Goal: Find specific page/section: Find specific page/section

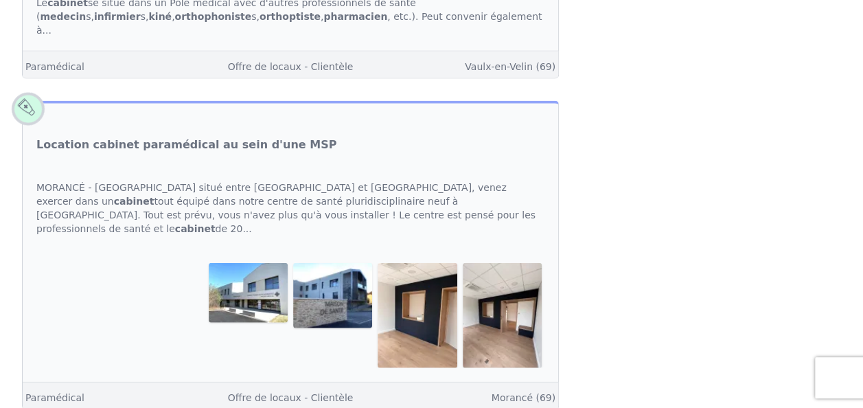
scroll to position [1374, 0]
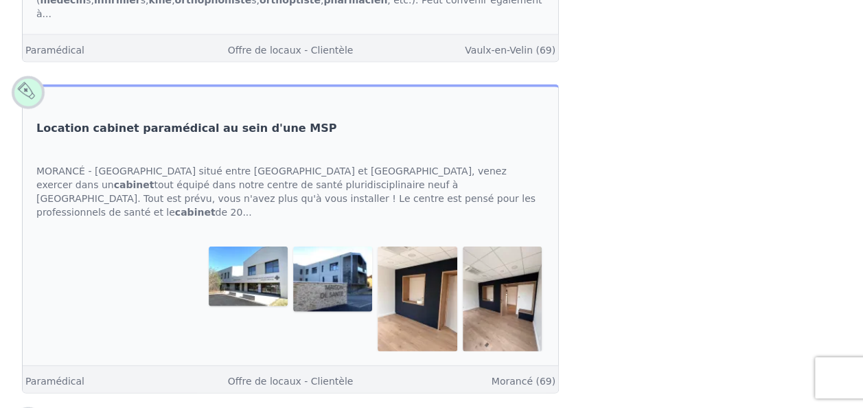
click at [227, 120] on link "Location cabinet paramédical au sein d'une MSP" at bounding box center [186, 128] width 300 height 16
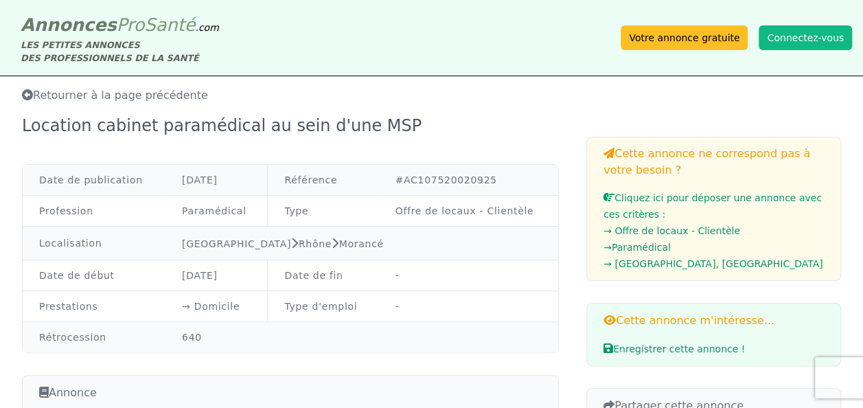
drag, startPoint x: 184, startPoint y: 334, endPoint x: 206, endPoint y: 336, distance: 22.1
click at [206, 336] on td "640" at bounding box center [362, 337] width 393 height 31
drag, startPoint x: 206, startPoint y: 336, endPoint x: 236, endPoint y: 336, distance: 29.5
click at [236, 336] on td "640" at bounding box center [362, 337] width 393 height 31
click at [272, 335] on td "640" at bounding box center [362, 337] width 393 height 31
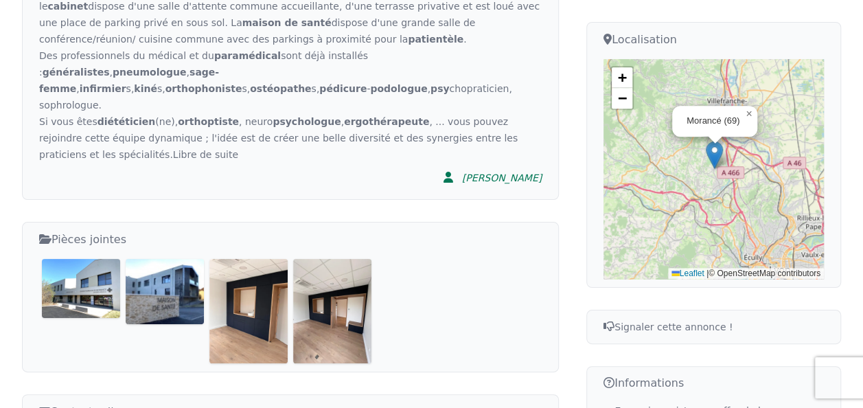
scroll to position [481, 0]
click at [91, 258] on img at bounding box center [81, 287] width 78 height 59
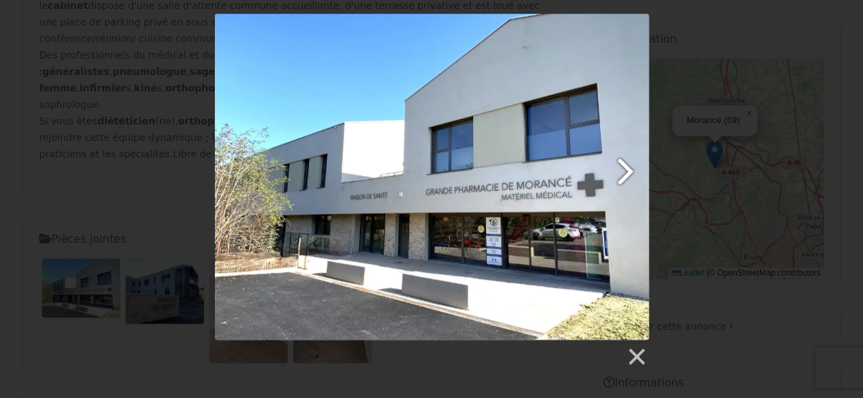
click at [625, 166] on link at bounding box center [509, 177] width 277 height 326
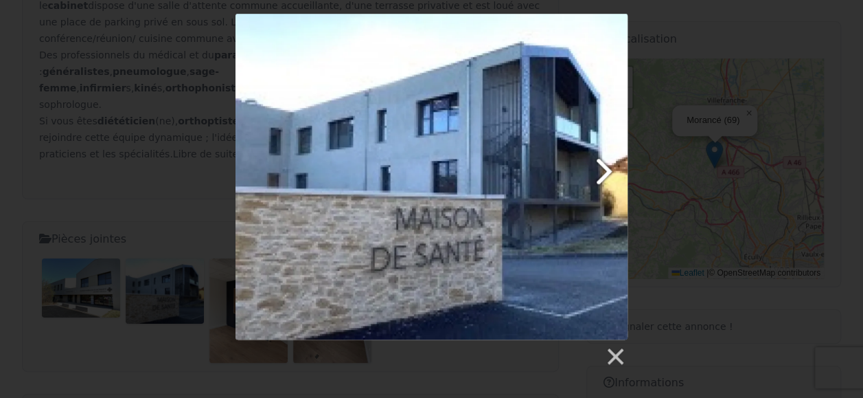
click at [610, 168] on link at bounding box center [502, 177] width 251 height 326
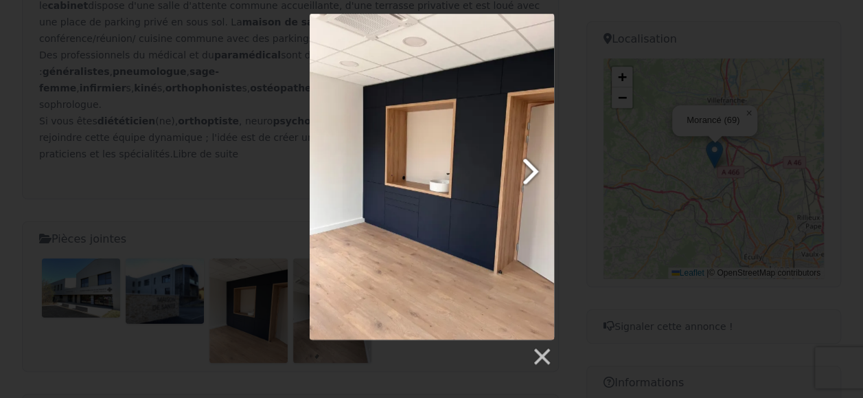
click at [532, 170] on link at bounding box center [476, 177] width 157 height 326
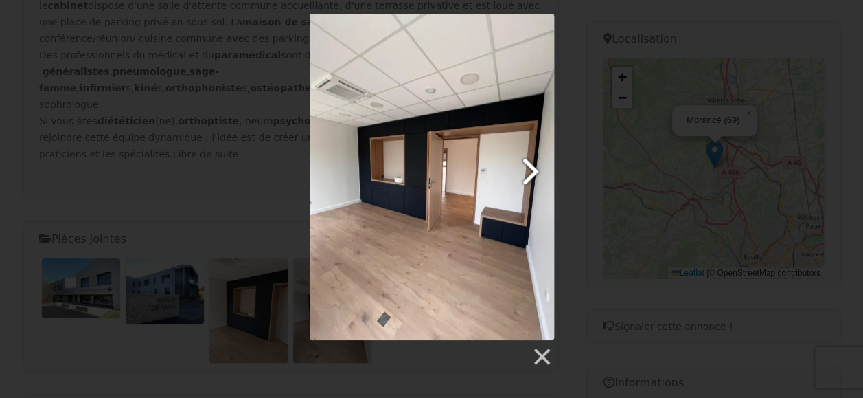
click at [532, 170] on link at bounding box center [476, 177] width 157 height 326
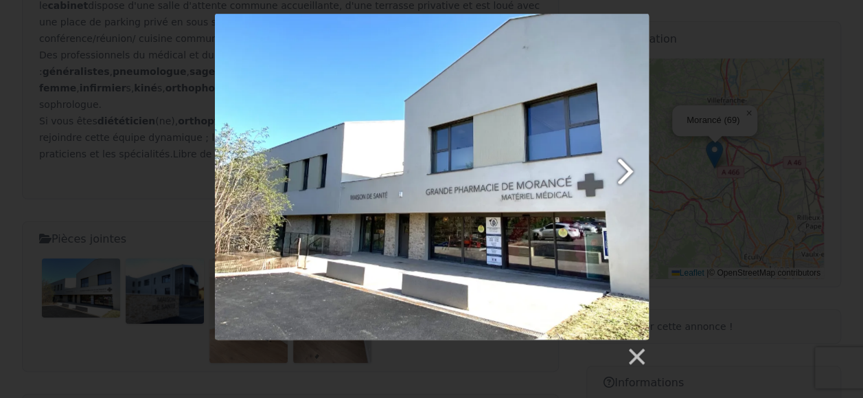
click at [622, 173] on link at bounding box center [509, 177] width 277 height 326
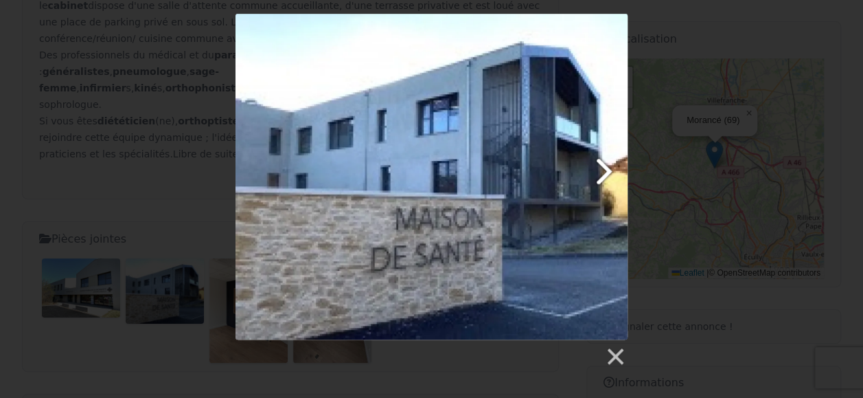
click at [604, 165] on link at bounding box center [502, 177] width 251 height 326
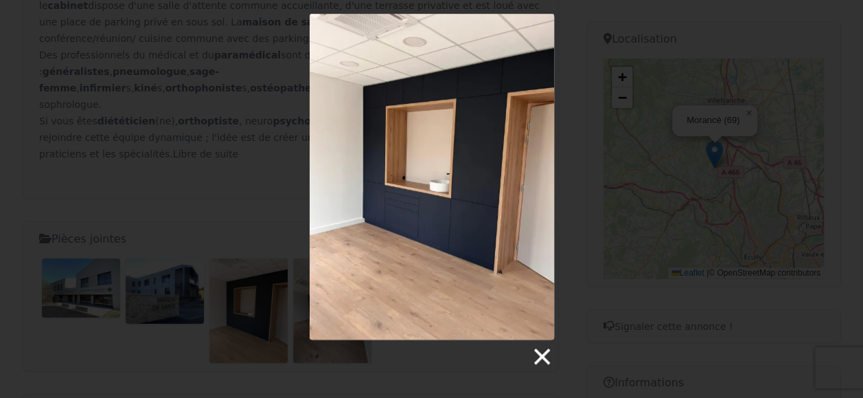
click at [540, 354] on link at bounding box center [541, 356] width 21 height 21
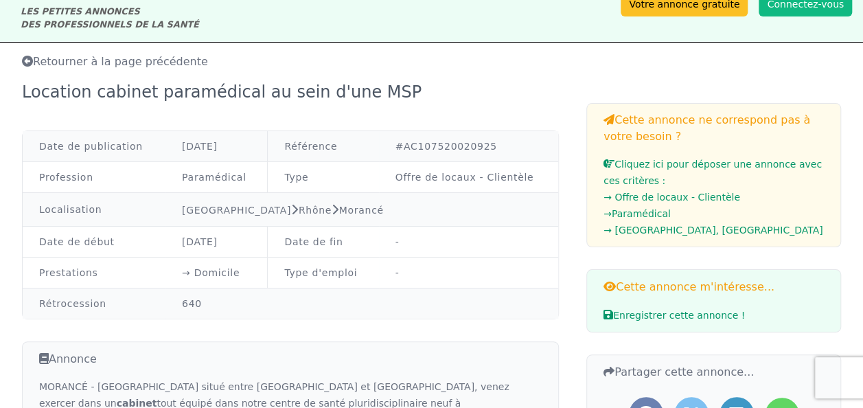
scroll to position [0, 0]
